Goal: Transaction & Acquisition: Purchase product/service

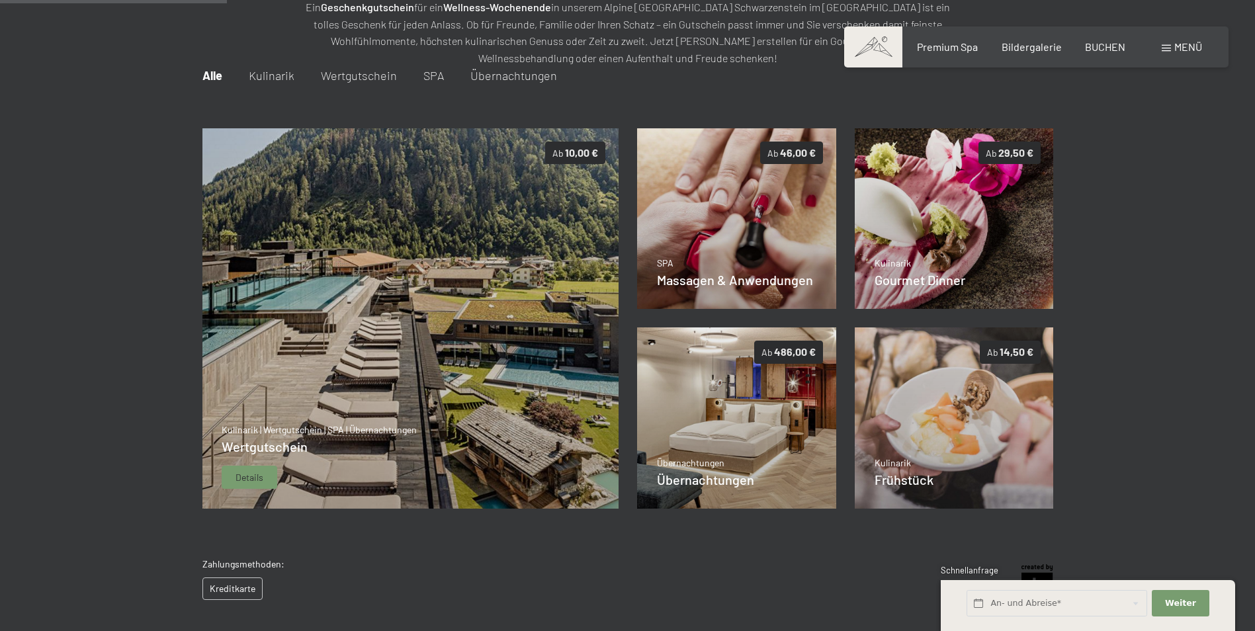
click at [246, 458] on div "Kulinarik | Wertgutschein | SPA | Übernachtungen Wertgutschein Details" at bounding box center [319, 457] width 195 height 66
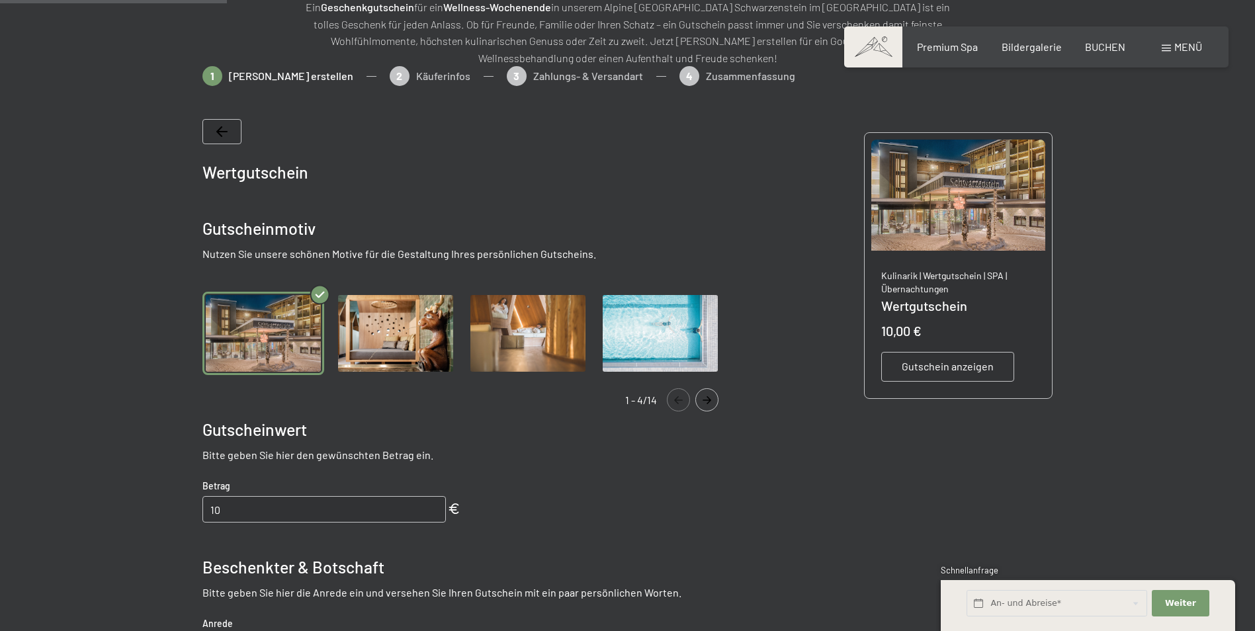
click at [416, 300] on img "Gallery" at bounding box center [396, 334] width 122 height 84
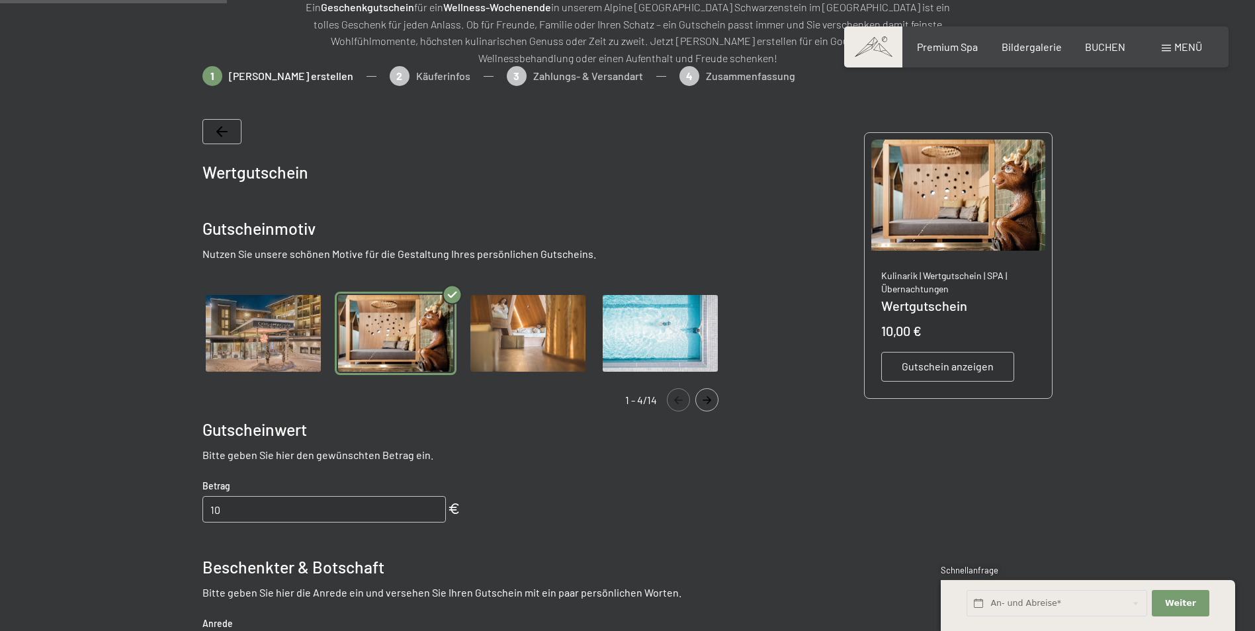
click at [485, 308] on img "Gallery" at bounding box center [528, 334] width 122 height 84
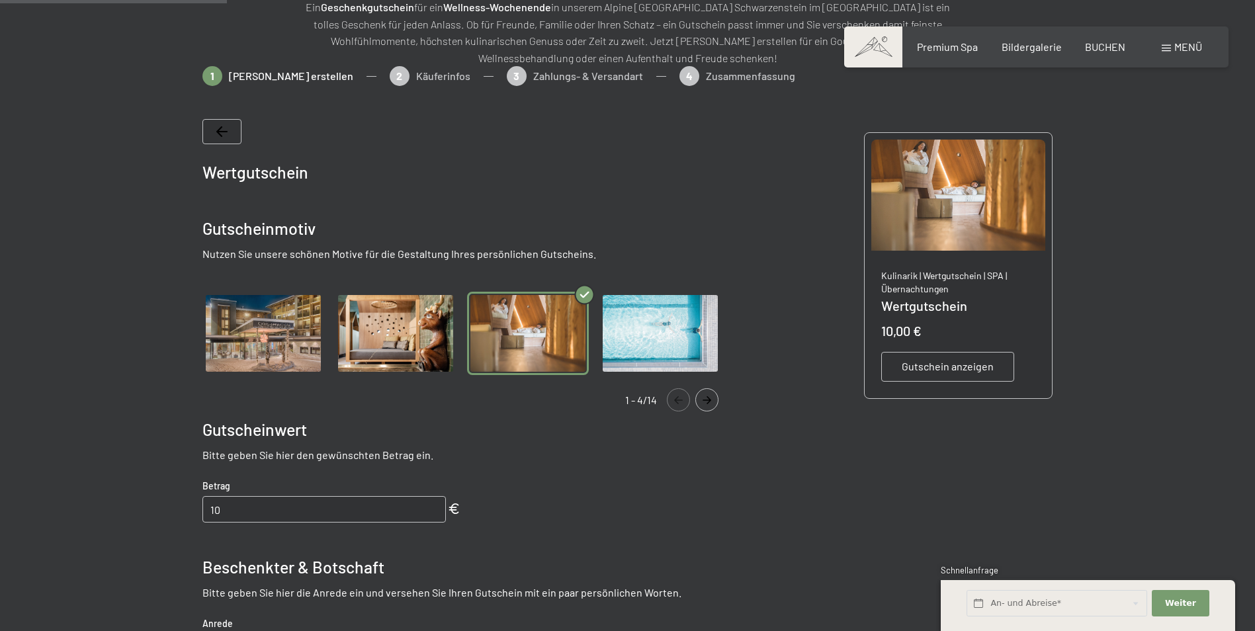
click at [635, 291] on div "Gallery" at bounding box center [466, 334] width 529 height 111
click at [639, 298] on img "Gallery" at bounding box center [661, 334] width 122 height 84
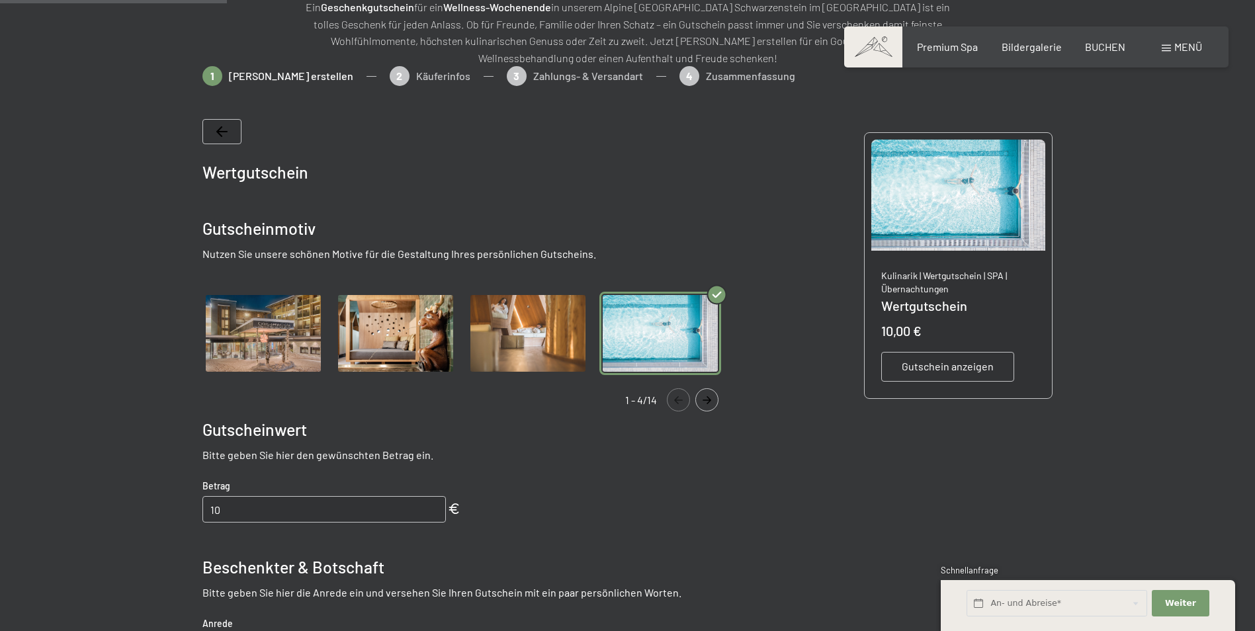
click at [259, 349] on img "Gallery" at bounding box center [263, 334] width 122 height 84
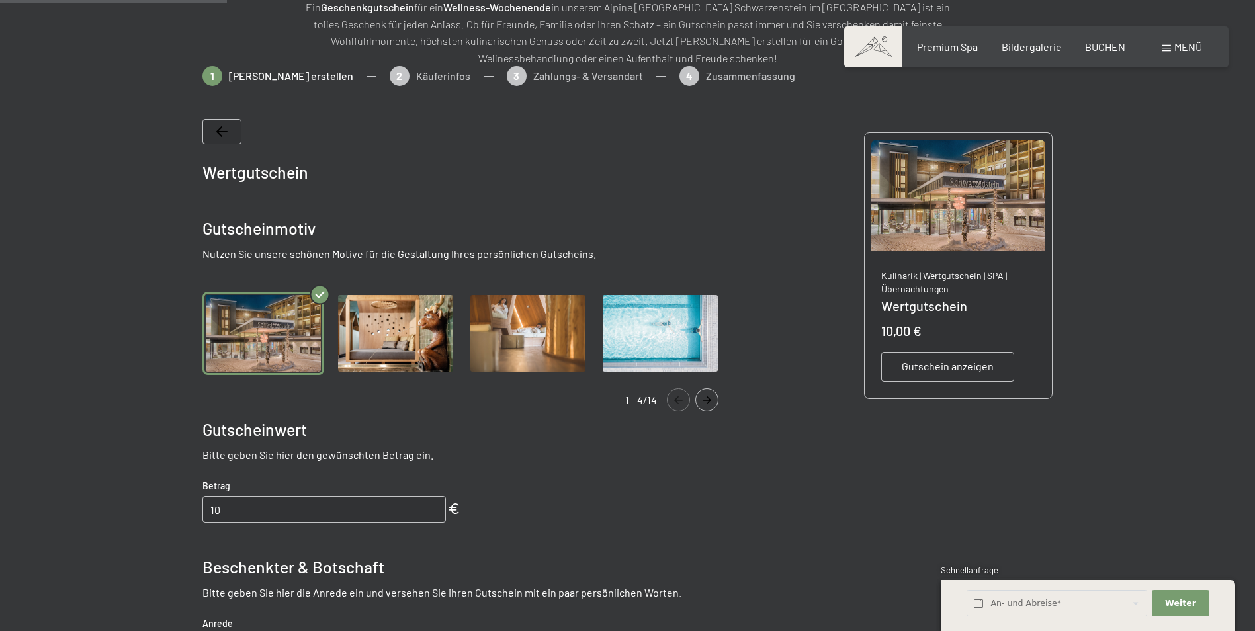
click at [283, 509] on input "10" at bounding box center [324, 509] width 244 height 26
type input "1"
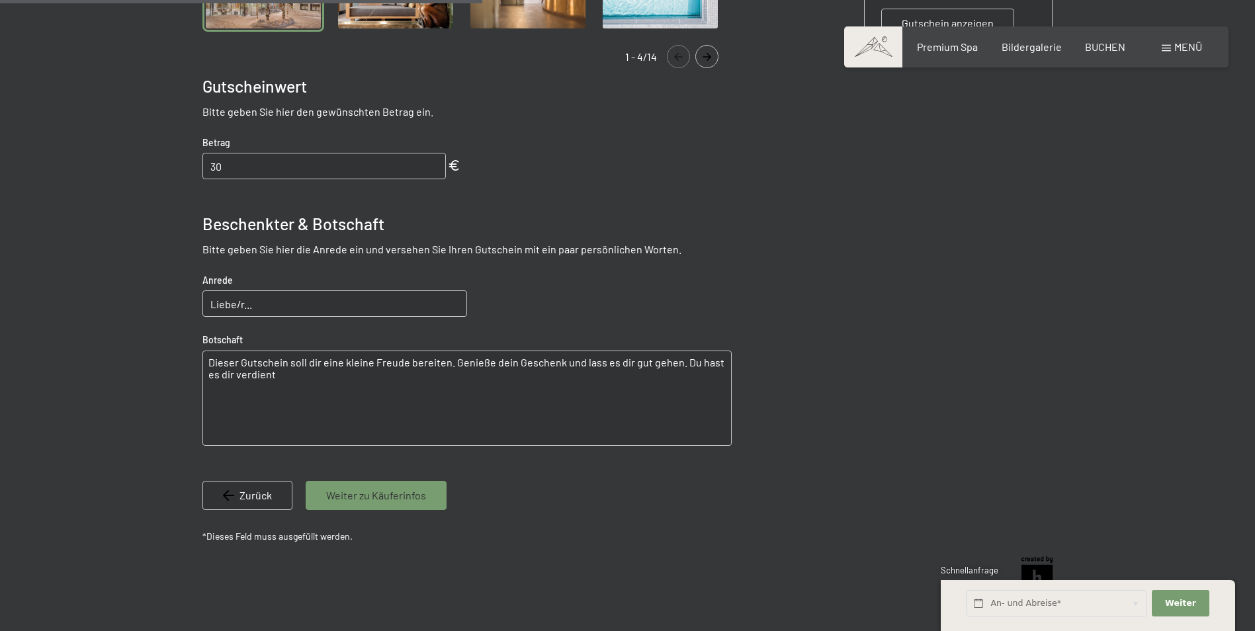
scroll to position [536, 0]
type input "30"
click at [277, 301] on input "Liebe/r..." at bounding box center [334, 303] width 265 height 26
type input "L"
type input "Lieber Martin,"
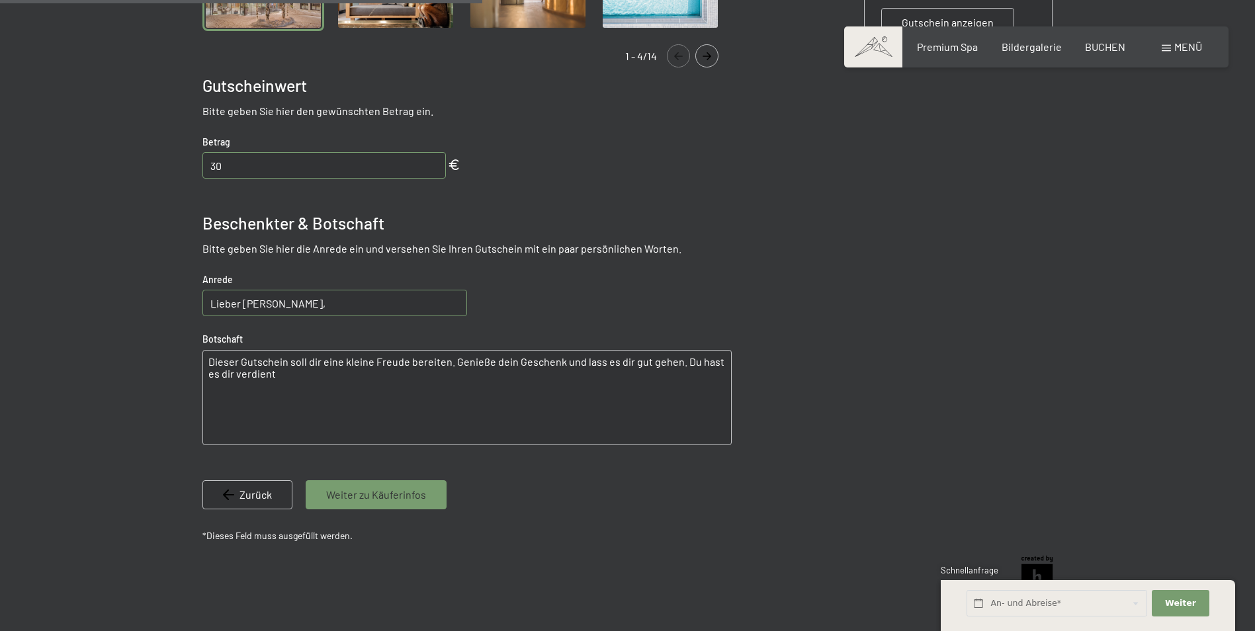
click at [269, 375] on textarea "Dieser Gutschein soll dir eine kleine Freude bereiten. Genieße dein Geschenk un…" at bounding box center [466, 397] width 529 height 95
type textarea "Dieser Gutschein soll dir eine kleine Freude bereiten. Genieße dein Geschenk un…"
click at [388, 486] on div "Weiter zu Käuferinfos" at bounding box center [376, 494] width 141 height 29
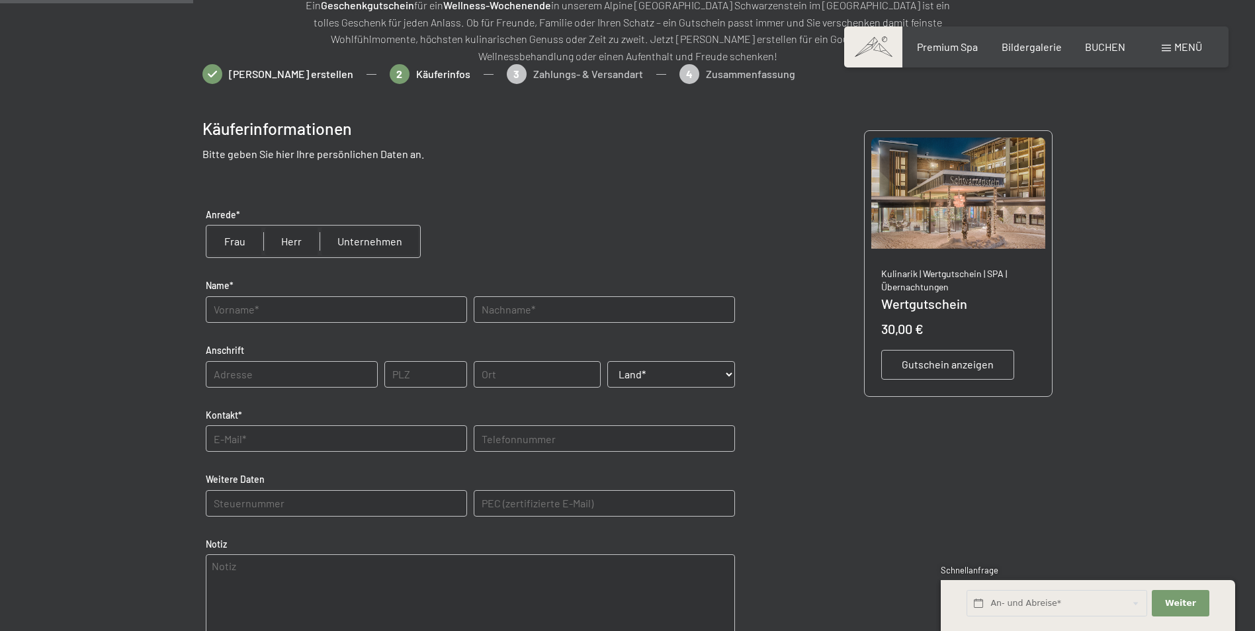
scroll to position [192, 0]
click at [261, 318] on input "text" at bounding box center [336, 311] width 261 height 26
type input "Lisa"
type input "Eberharter"
type input "6274"
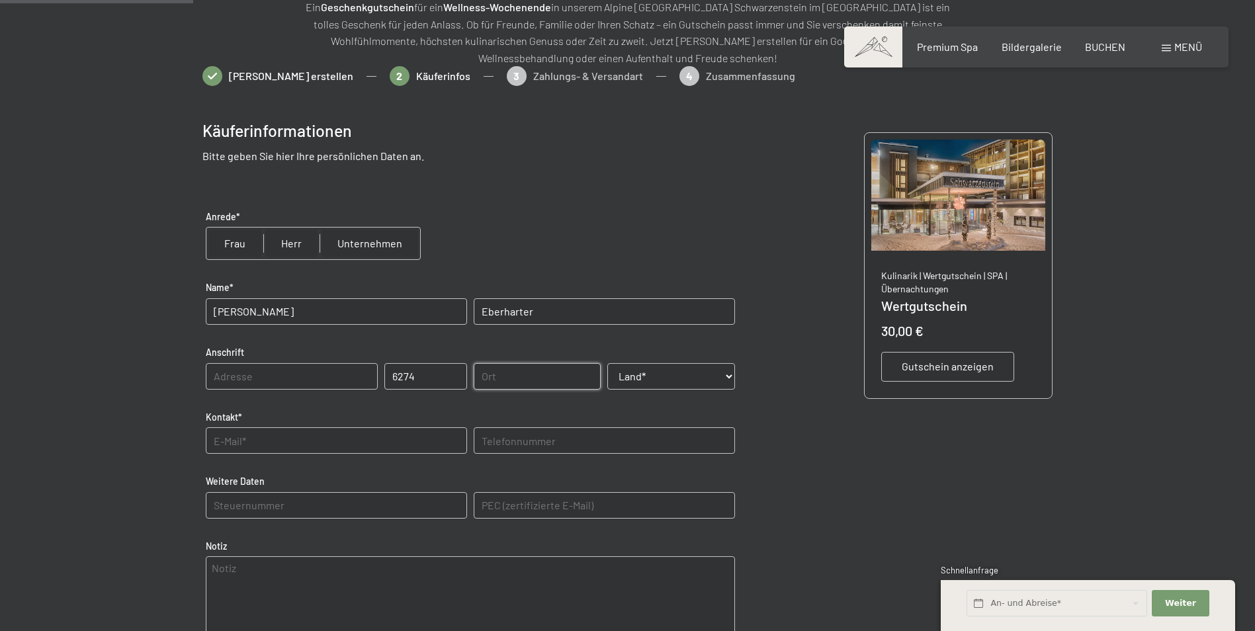
type input "6274 Aschau"
select select "AUT"
type input "06641271110"
type E-Mail\) "info@apart-dahuam.at"
click at [263, 378] on input "text" at bounding box center [292, 376] width 172 height 26
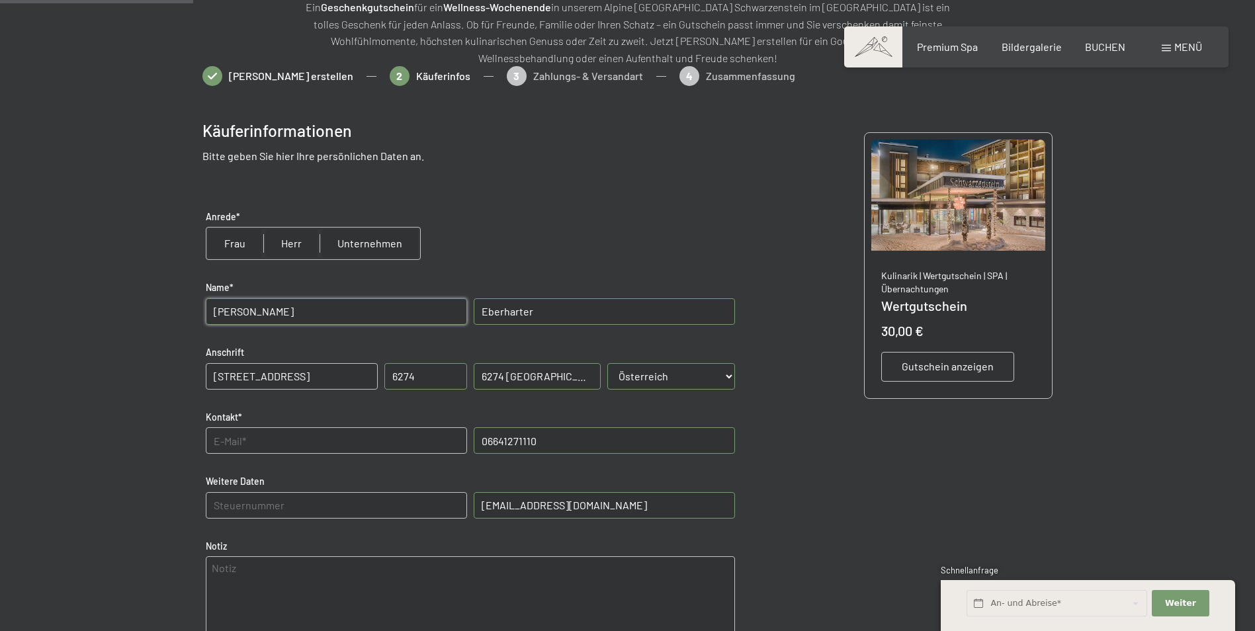
type input "Krapfergasse 1"
click at [377, 448] on input "text" at bounding box center [336, 440] width 261 height 26
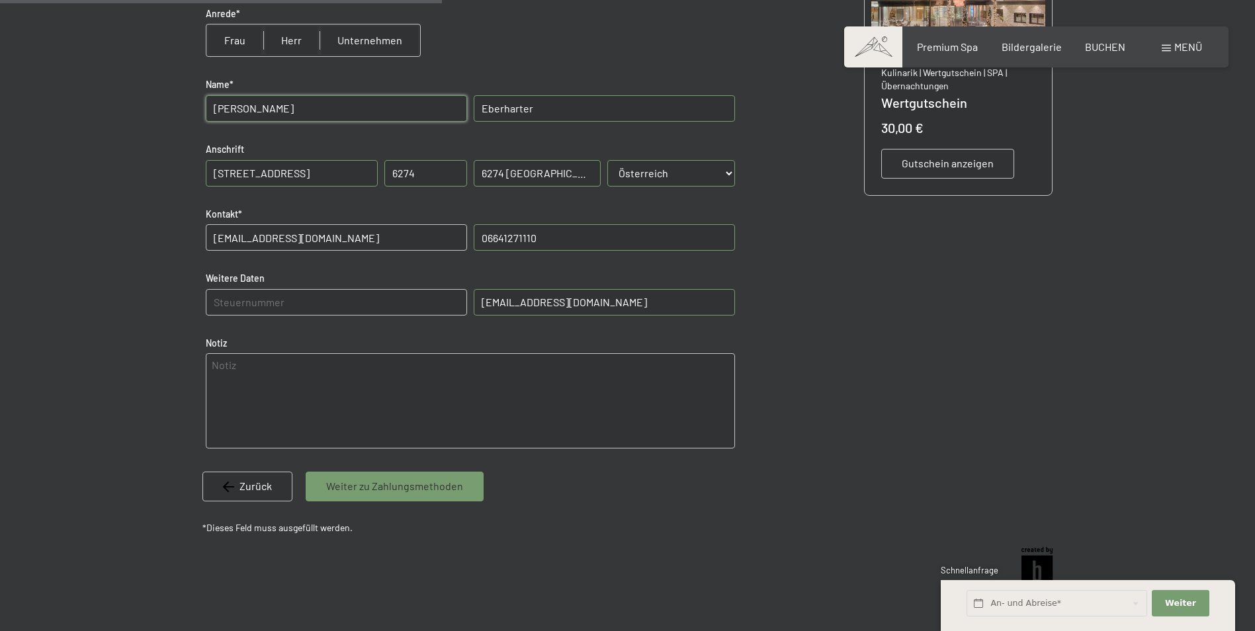
scroll to position [457, 0]
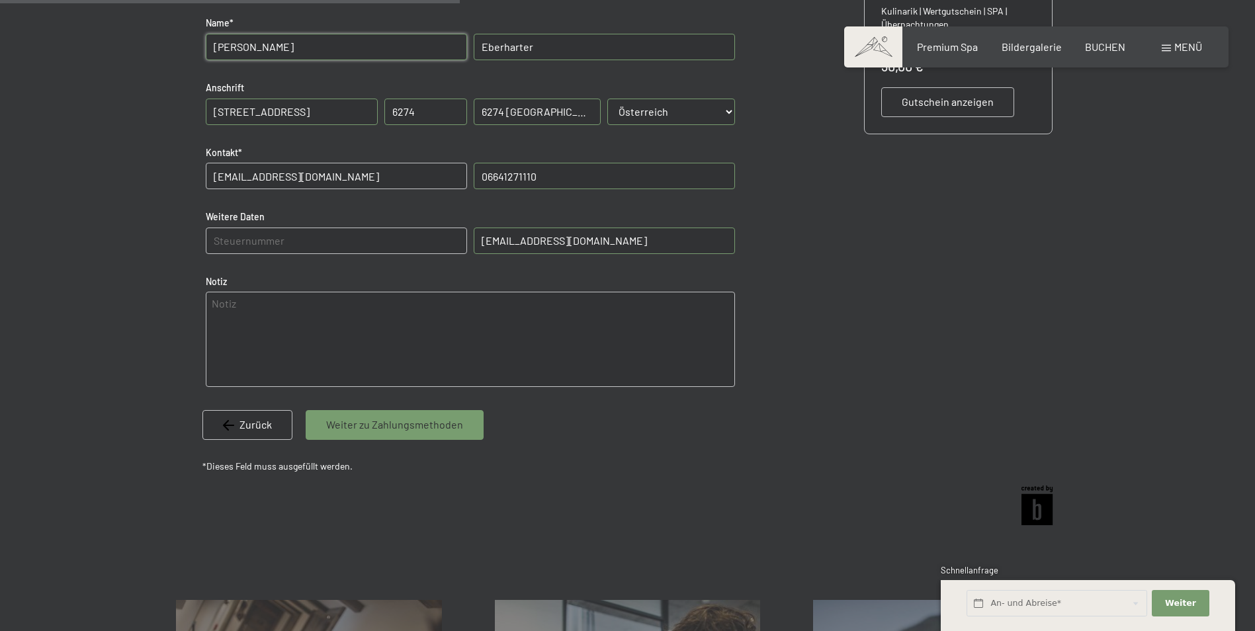
type input "lisafankhauser@gmx.at"
click at [435, 431] on span "Weiter zu Zahlungsmethoden" at bounding box center [394, 425] width 137 height 15
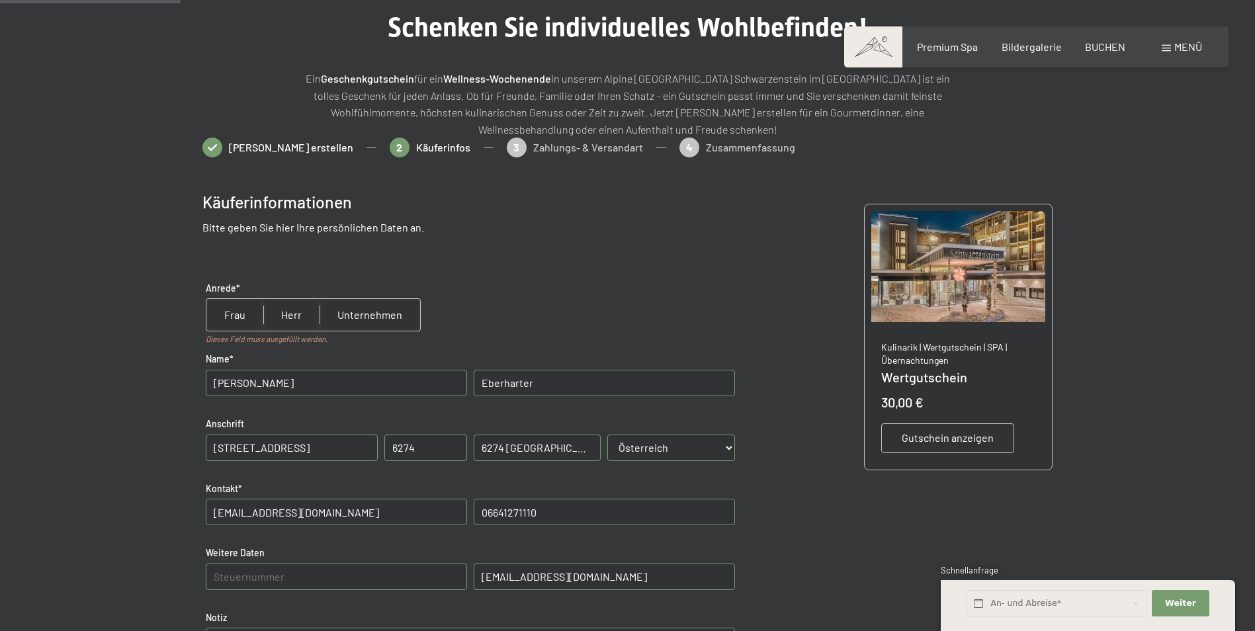
scroll to position [120, 0]
click at [243, 302] on input "radio" at bounding box center [234, 316] width 57 height 32
radio input "true"
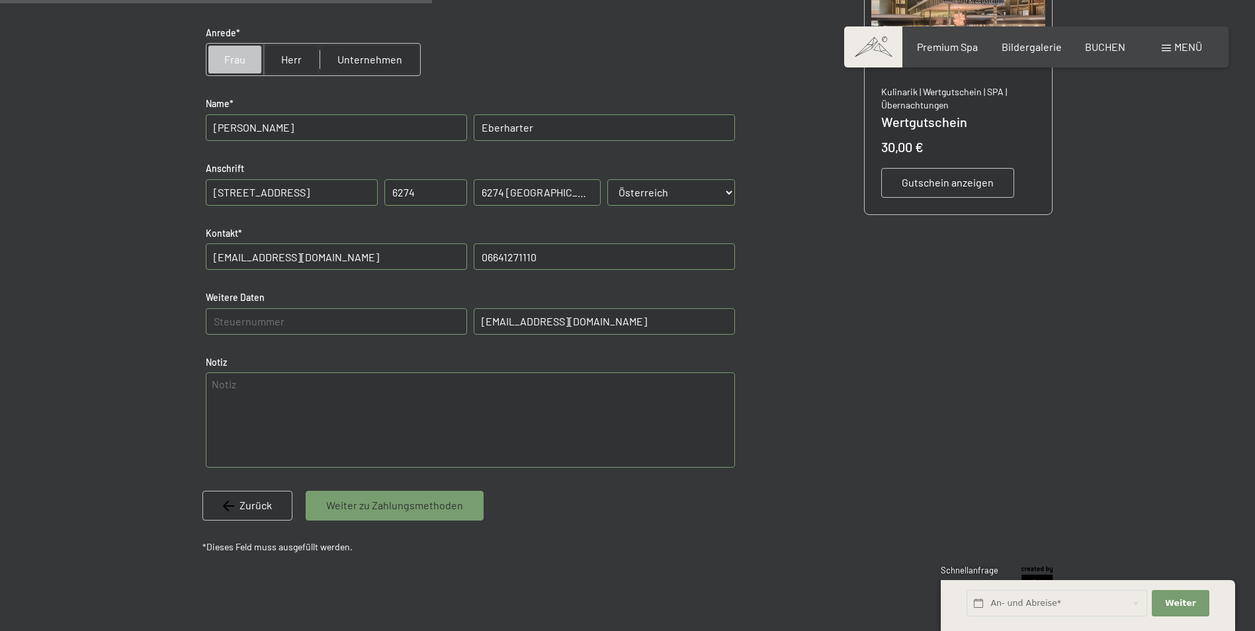
scroll to position [437, 0]
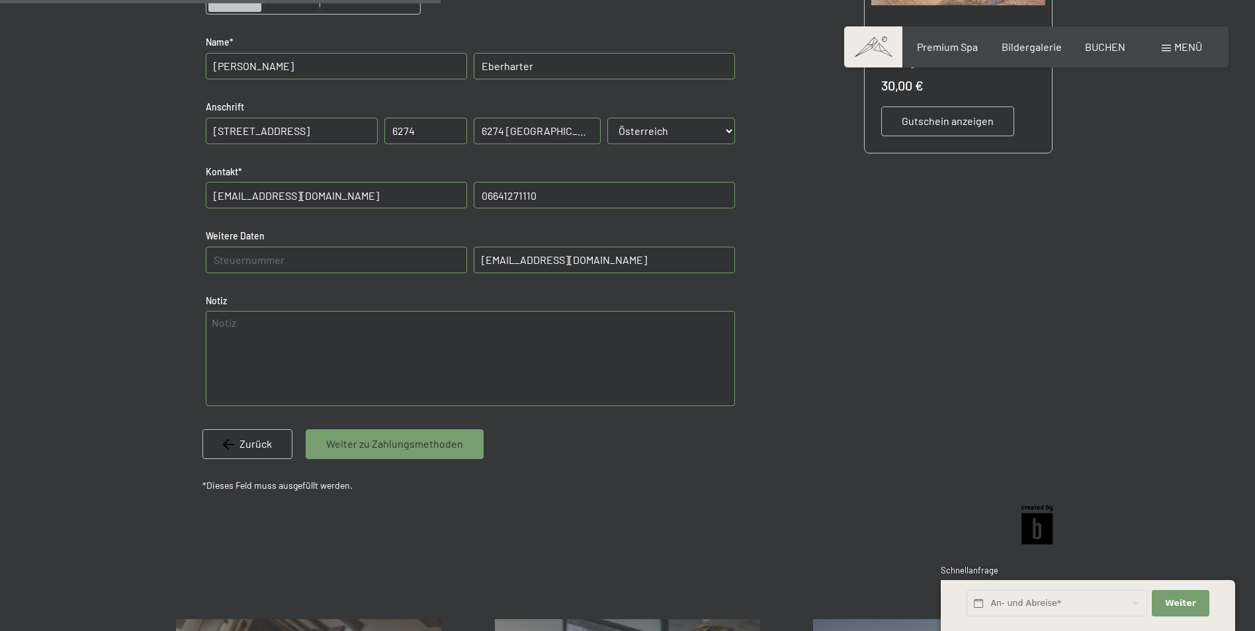
click at [426, 432] on div "Weiter zu Zahlungsmethoden" at bounding box center [395, 443] width 178 height 29
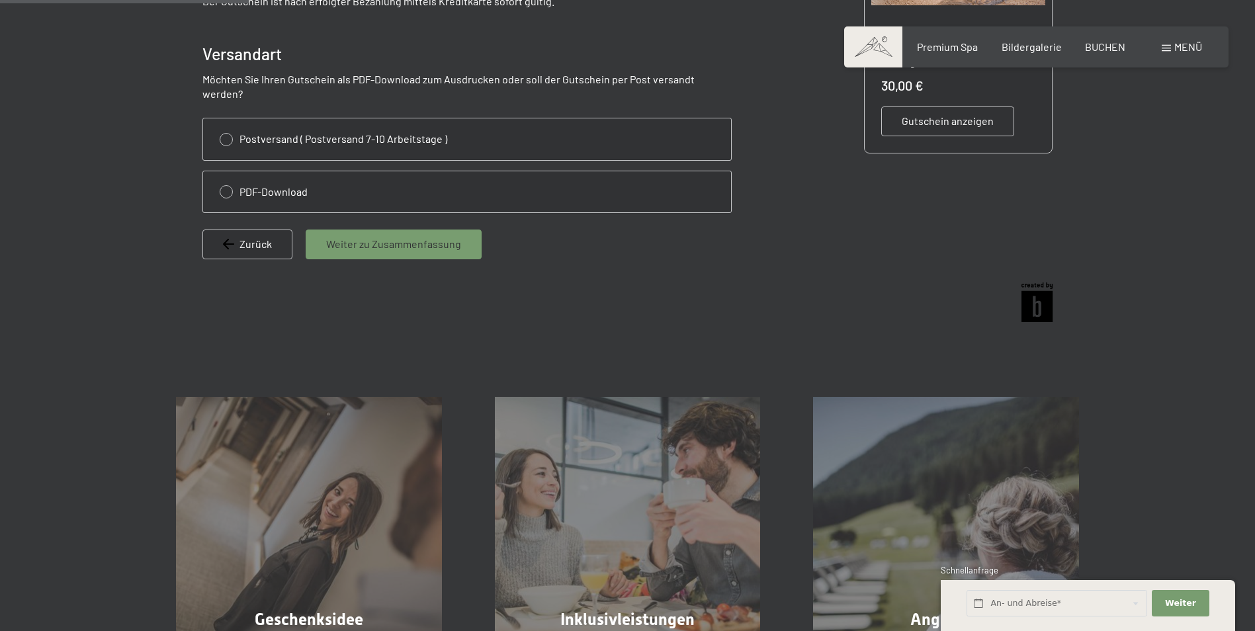
scroll to position [192, 0]
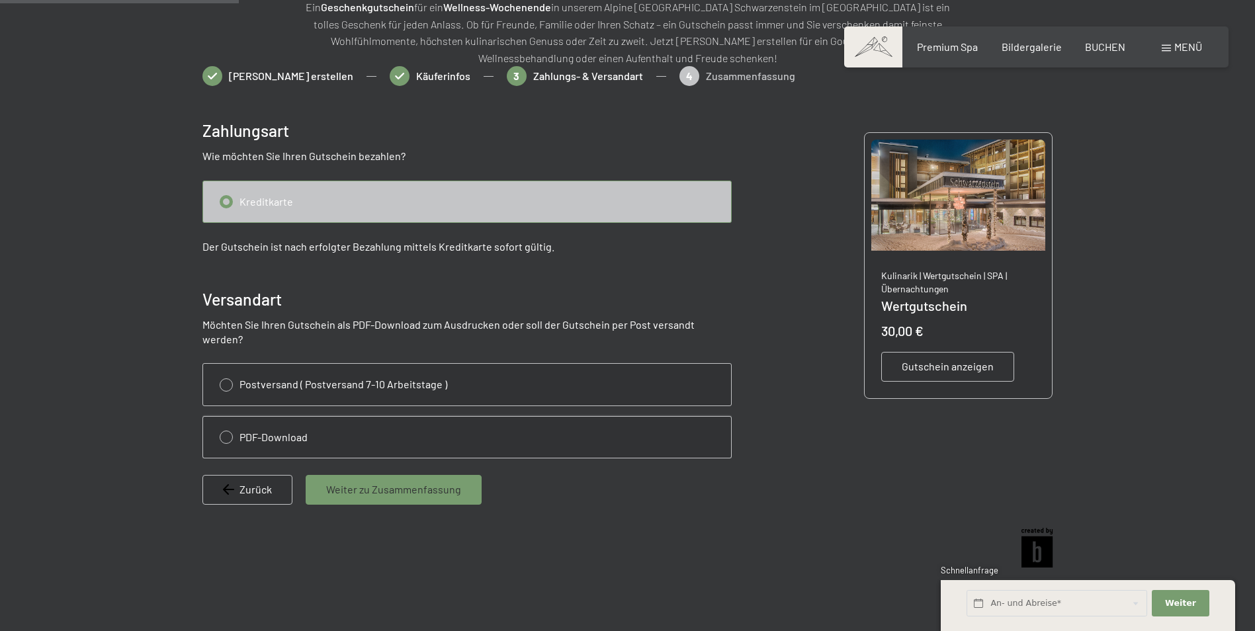
click at [262, 425] on input "radio" at bounding box center [467, 437] width 528 height 41
radio input "true"
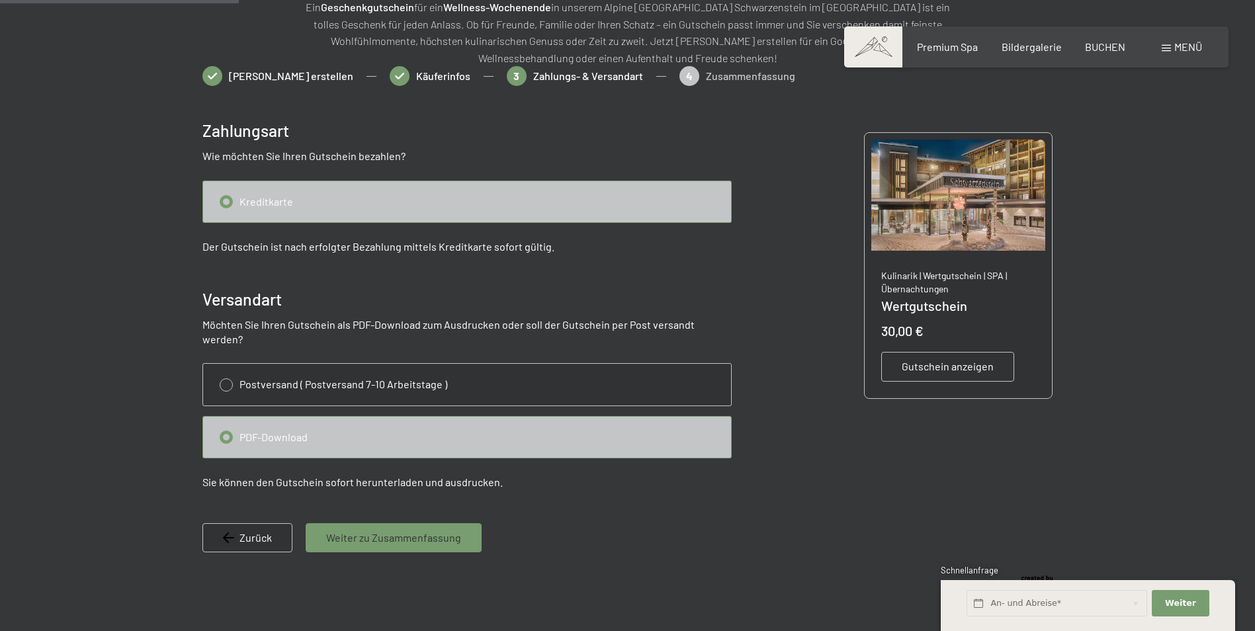
click at [319, 523] on div "Weiter zu Zusammenfassung" at bounding box center [394, 537] width 176 height 29
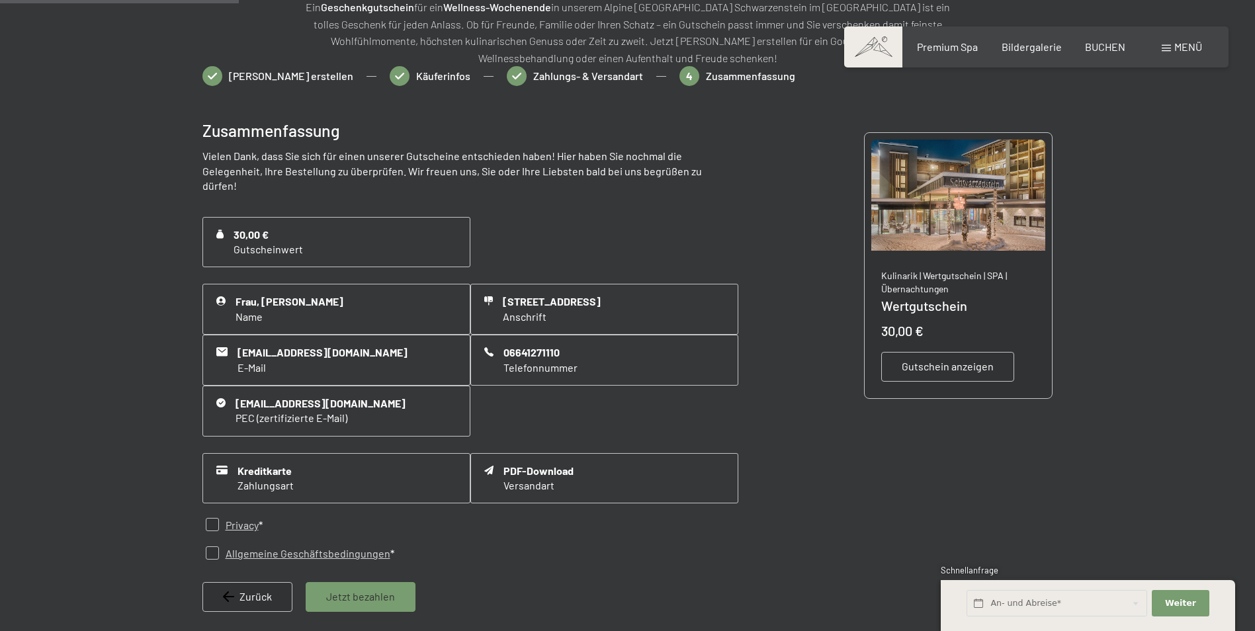
click at [210, 547] on input "checkbox" at bounding box center [212, 553] width 13 height 13
checkbox input "true"
click at [212, 518] on input "checkbox" at bounding box center [212, 524] width 13 height 13
checkbox input "true"
click at [336, 590] on span "Jetzt bezahlen" at bounding box center [360, 597] width 69 height 15
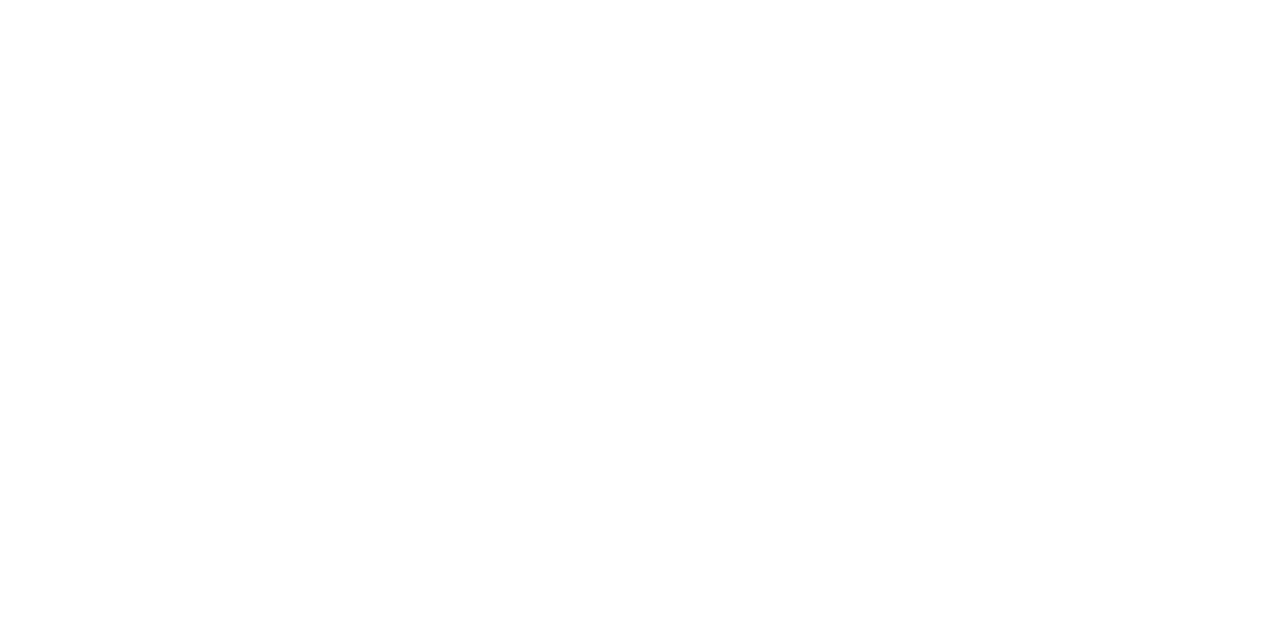
scroll to position [0, 0]
